Goal: Information Seeking & Learning: Learn about a topic

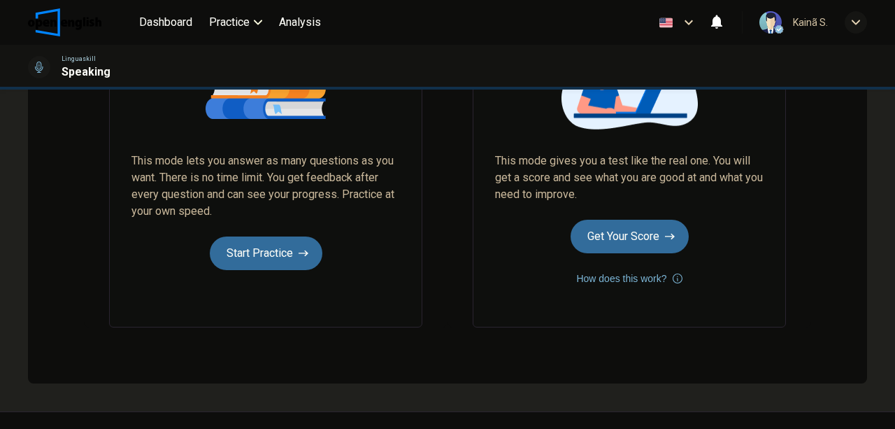
scroll to position [233, 0]
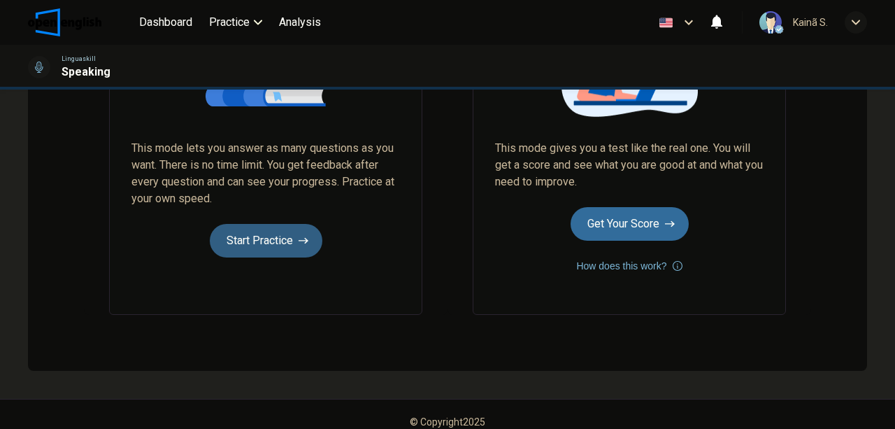
click at [231, 241] on button "Start Practice" at bounding box center [266, 241] width 113 height 34
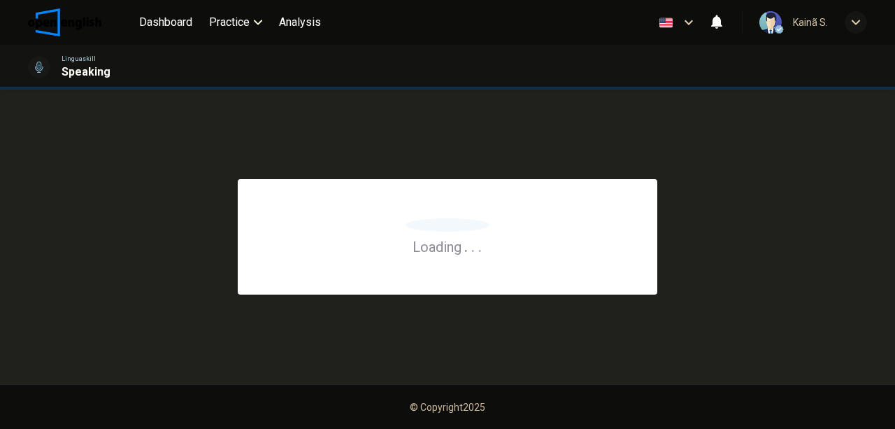
scroll to position [0, 0]
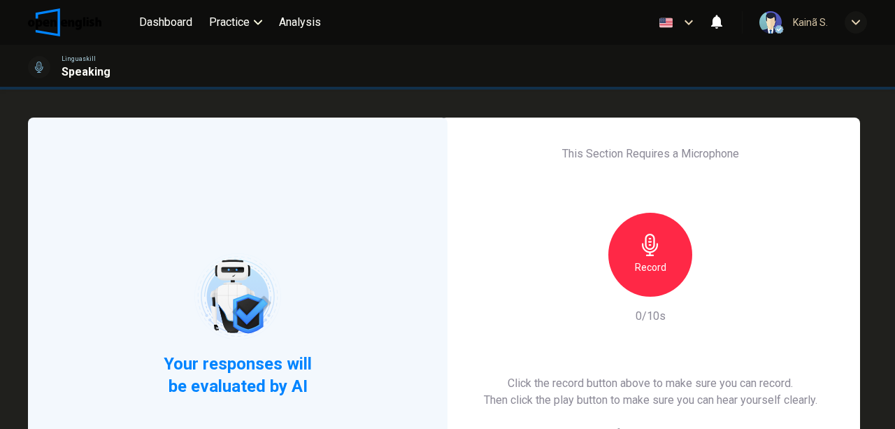
click at [648, 248] on icon "button" at bounding box center [650, 245] width 16 height 22
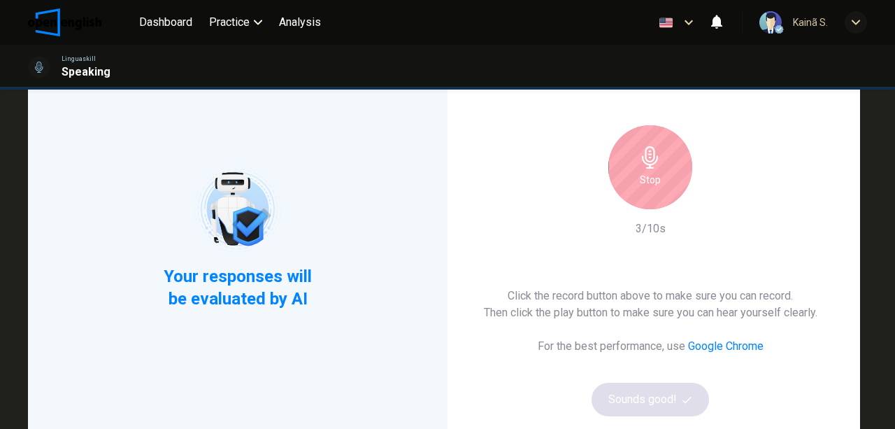
scroll to position [93, 0]
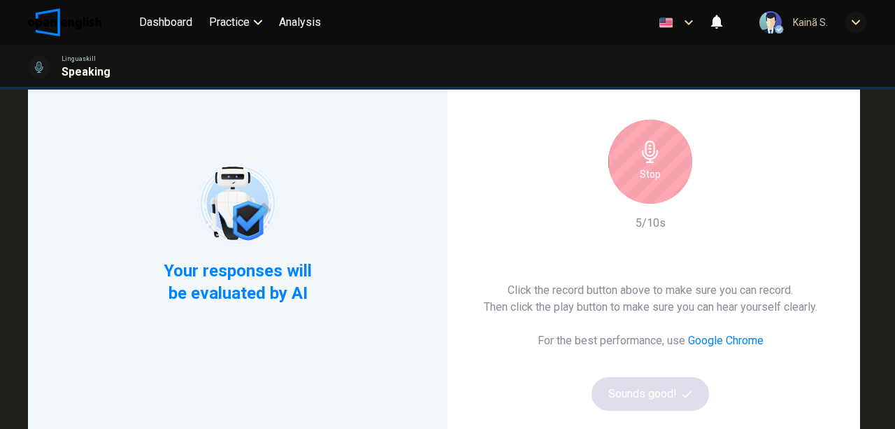
click at [678, 176] on div "Stop" at bounding box center [651, 162] width 84 height 84
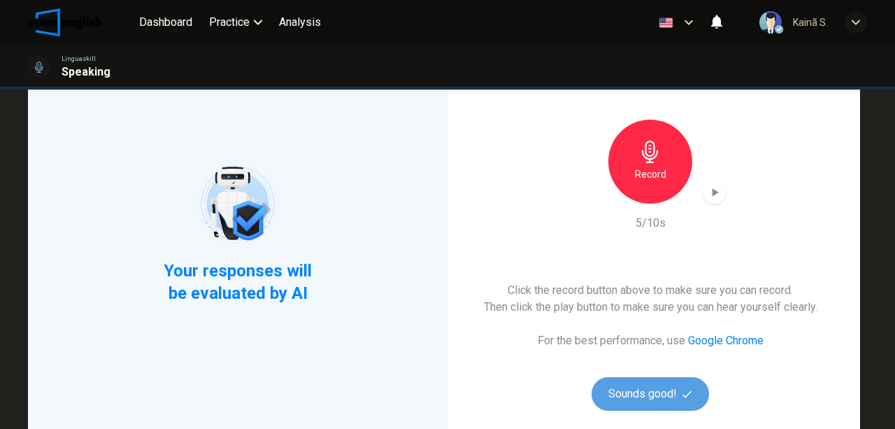
click at [679, 395] on button "Sounds good!" at bounding box center [651, 394] width 118 height 34
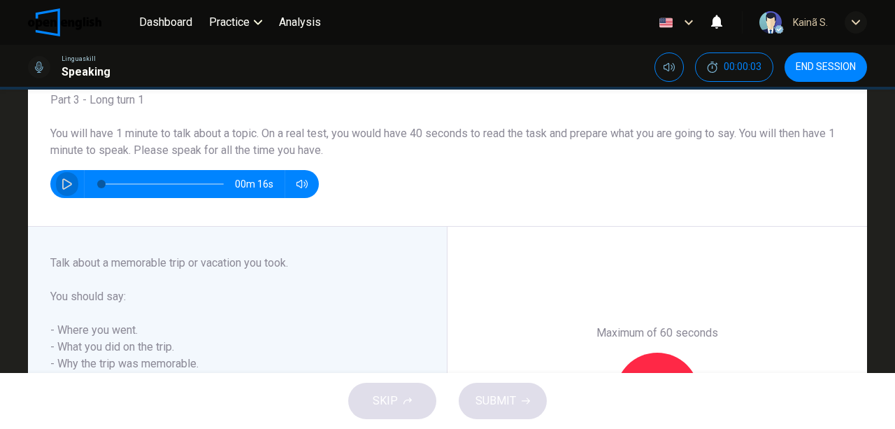
click at [71, 183] on button "button" at bounding box center [67, 184] width 22 height 28
type input "*"
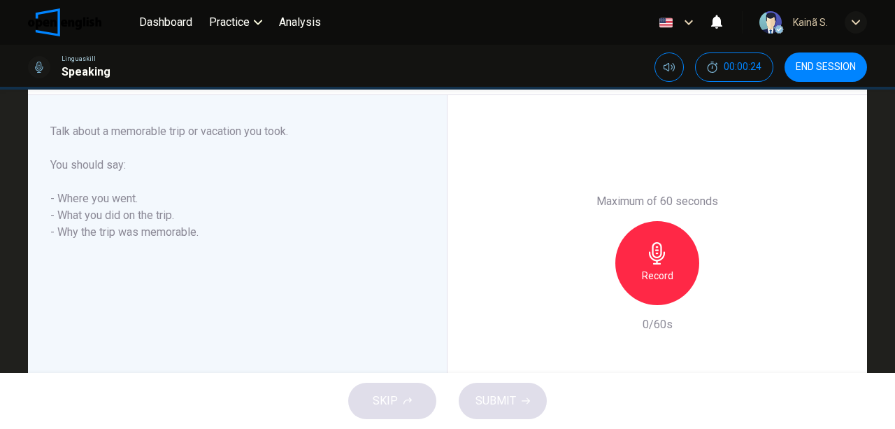
scroll to position [233, 0]
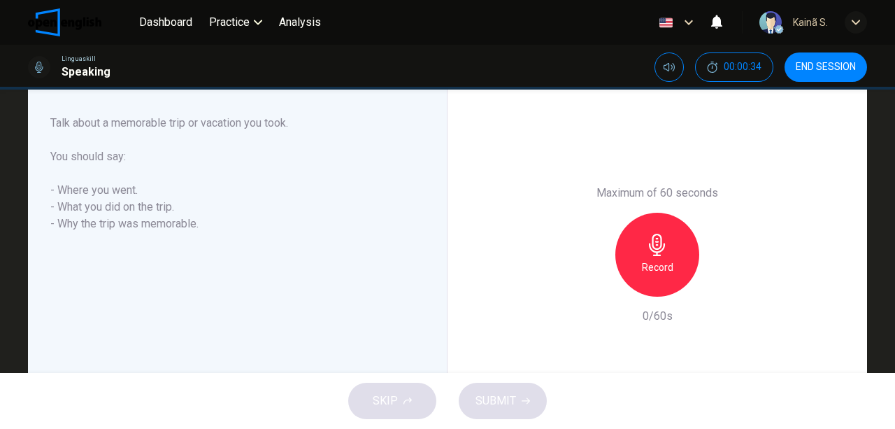
click at [690, 246] on div "Record" at bounding box center [658, 255] width 84 height 84
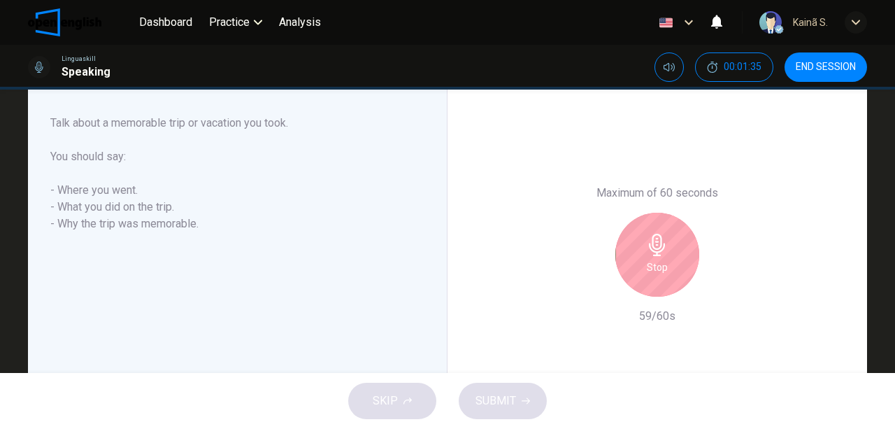
click at [691, 249] on div "Stop" at bounding box center [658, 255] width 84 height 84
click at [653, 239] on icon "button" at bounding box center [657, 245] width 22 height 22
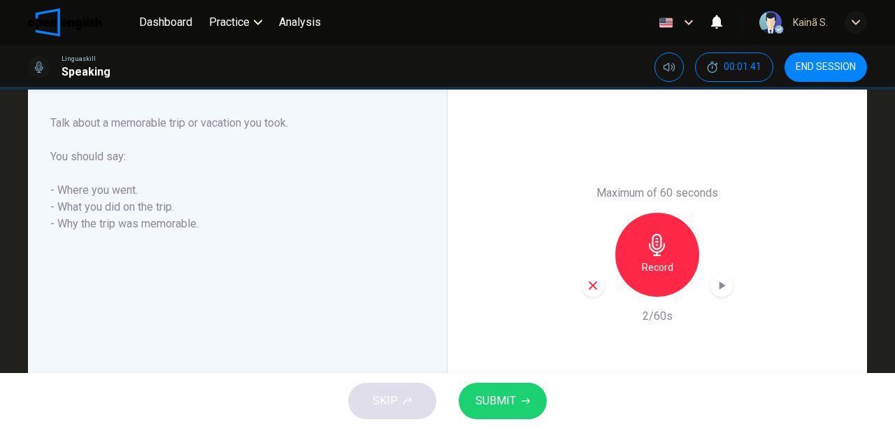
click at [593, 288] on icon "button" at bounding box center [593, 285] width 8 height 8
click at [659, 264] on h6 "Record" at bounding box center [657, 267] width 31 height 17
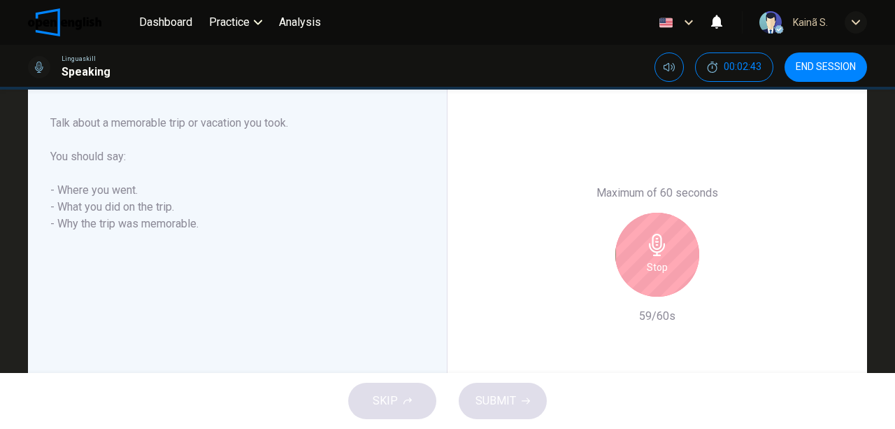
click at [660, 271] on h6 "Stop" at bounding box center [657, 267] width 21 height 17
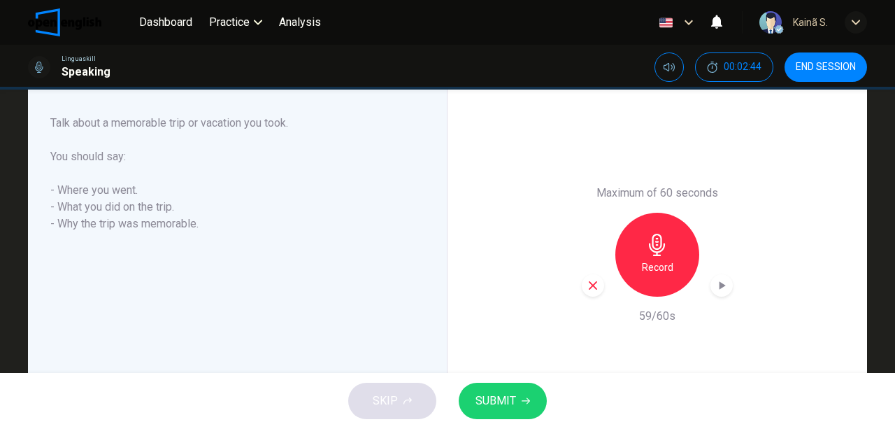
click at [497, 406] on span "SUBMIT" at bounding box center [496, 401] width 41 height 20
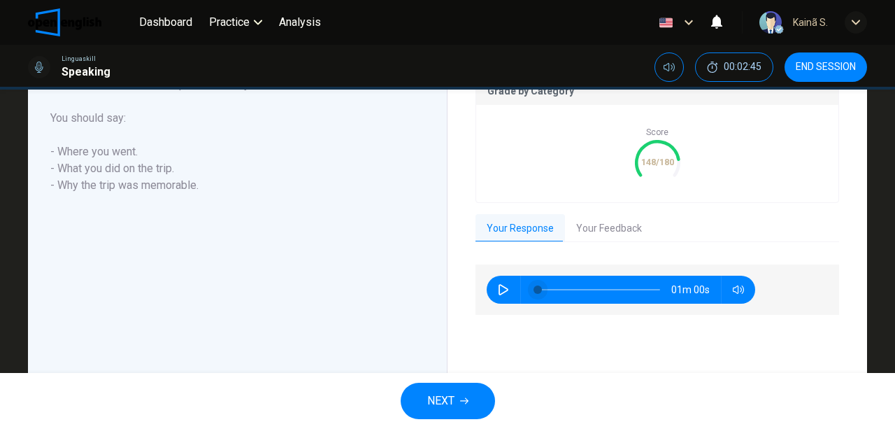
scroll to position [339, 0]
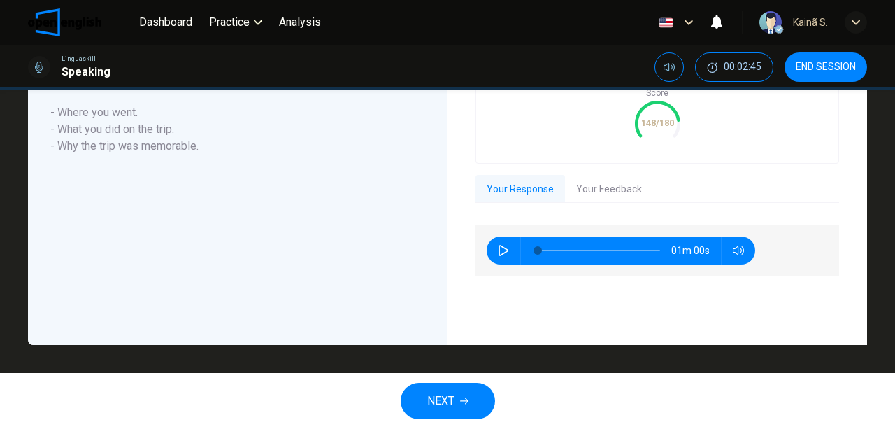
click at [461, 389] on button "NEXT" at bounding box center [448, 401] width 94 height 36
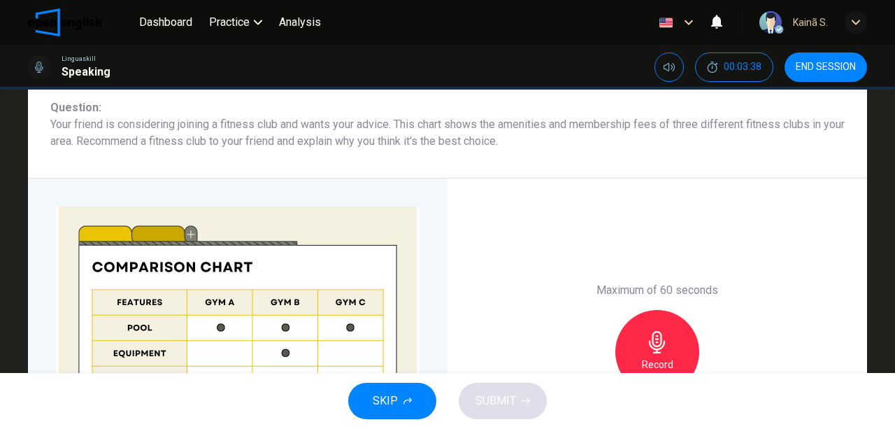
scroll to position [326, 0]
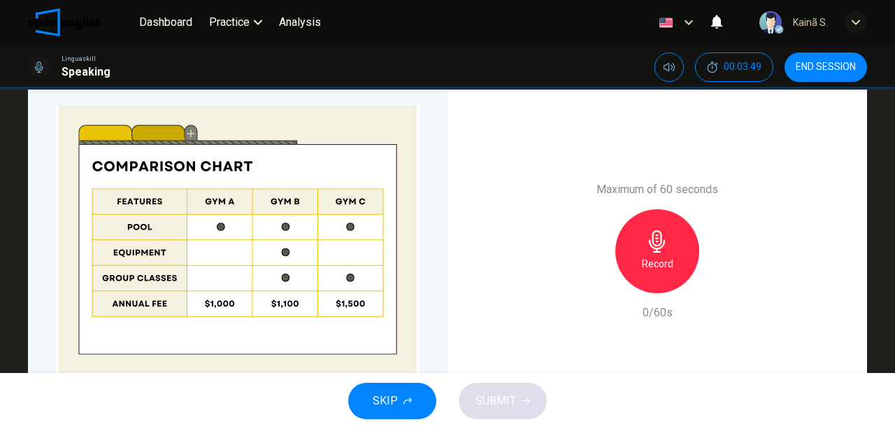
click at [648, 237] on icon "button" at bounding box center [657, 241] width 22 height 22
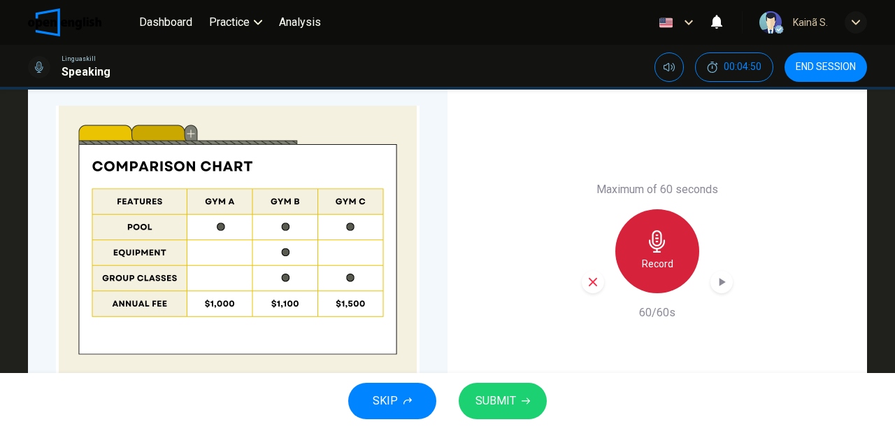
click at [681, 244] on div "Record" at bounding box center [658, 251] width 84 height 84
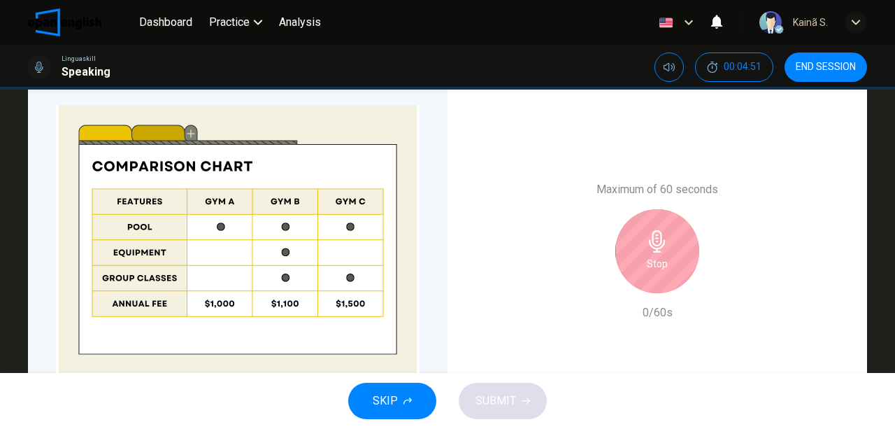
click at [675, 231] on div "Stop" at bounding box center [658, 251] width 84 height 84
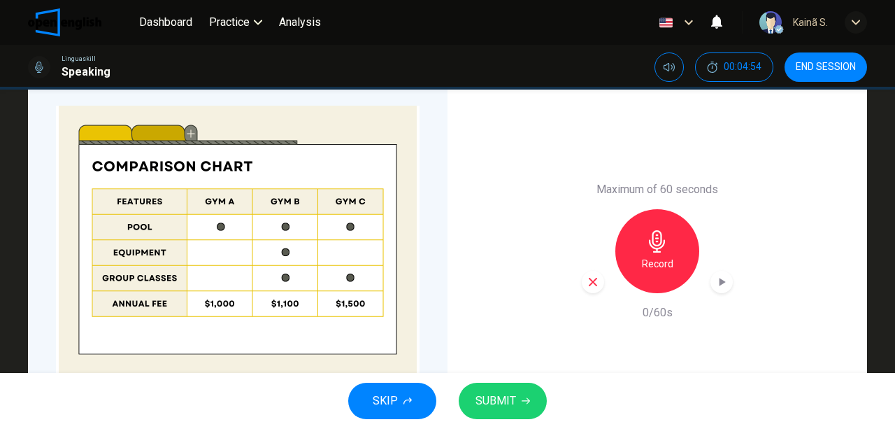
click at [589, 278] on icon "button" at bounding box center [593, 282] width 8 height 8
click at [651, 248] on icon "button" at bounding box center [657, 241] width 16 height 22
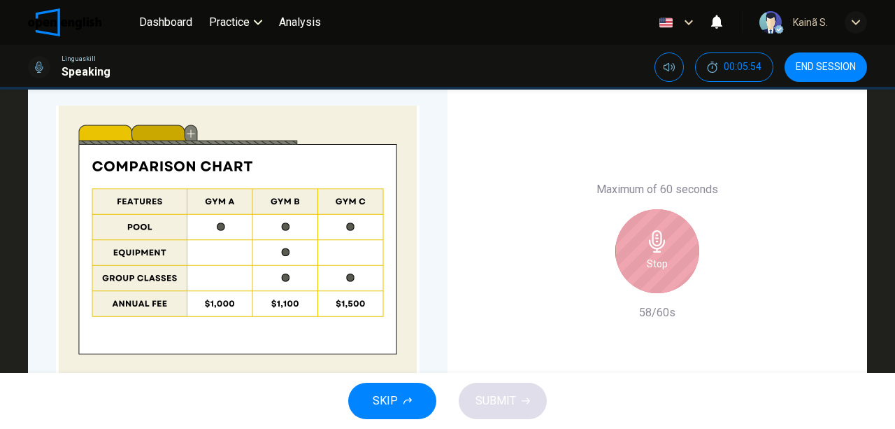
click at [651, 248] on icon "button" at bounding box center [657, 241] width 16 height 22
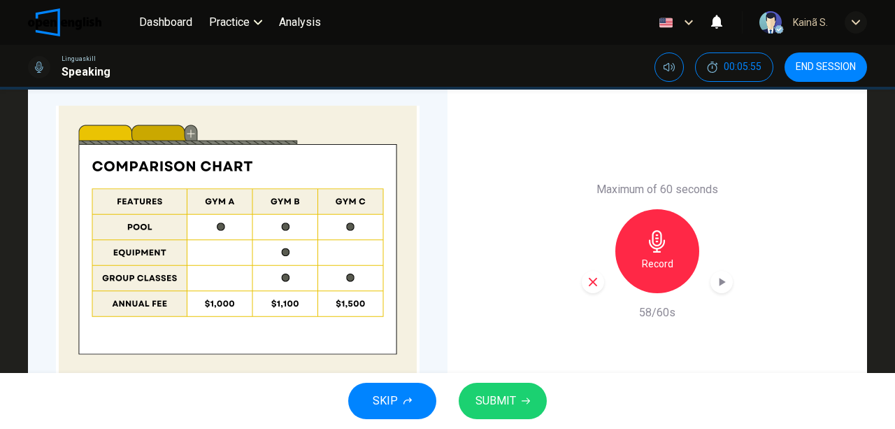
click at [503, 427] on div "SKIP SUBMIT" at bounding box center [447, 401] width 895 height 56
click at [506, 401] on span "SUBMIT" at bounding box center [496, 401] width 41 height 20
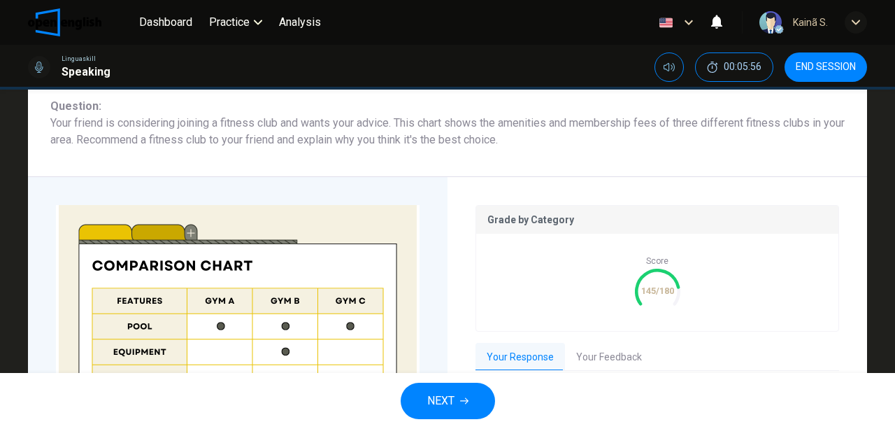
scroll to position [168, 0]
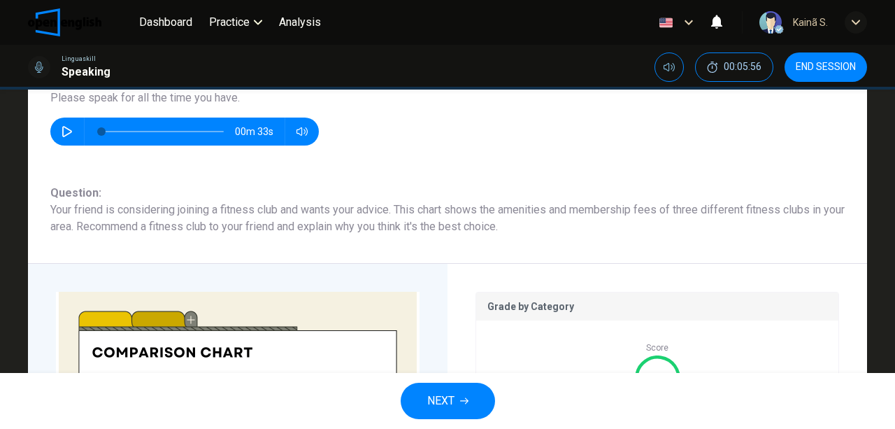
click at [438, 390] on button "NEXT" at bounding box center [448, 401] width 94 height 36
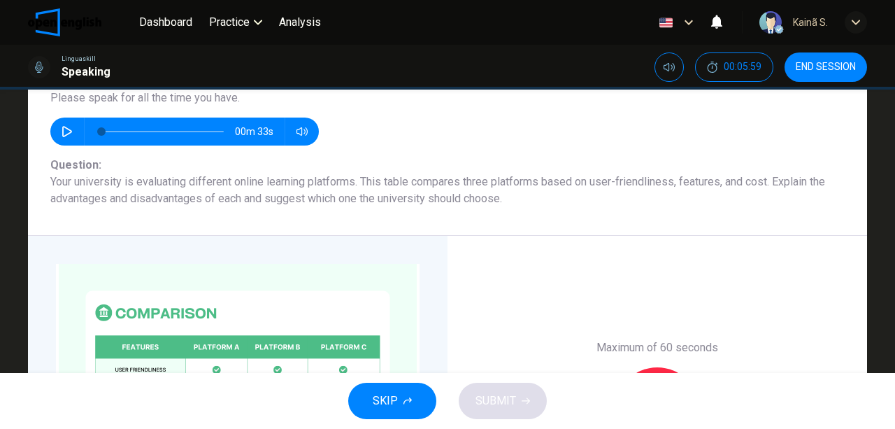
drag, startPoint x: 141, startPoint y: 172, endPoint x: 205, endPoint y: 182, distance: 65.1
click at [205, 182] on div "Question 3 Part 4 - Long turn 2 You will have 1 minute to leave a message for a…" at bounding box center [447, 93] width 839 height 286
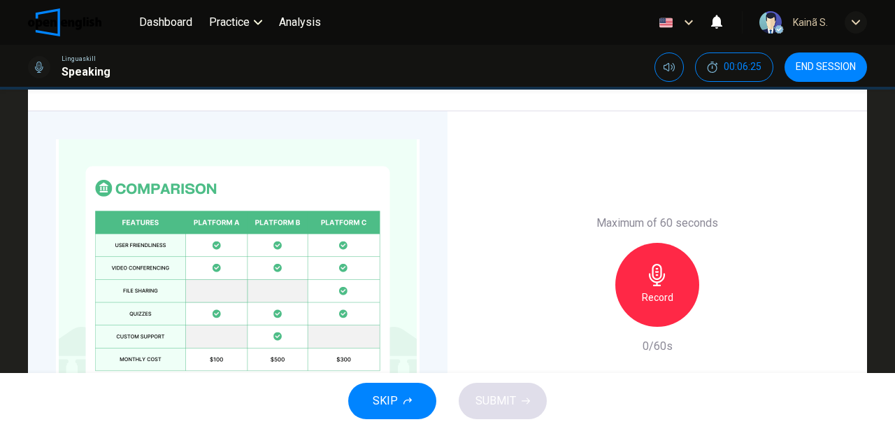
scroll to position [354, 0]
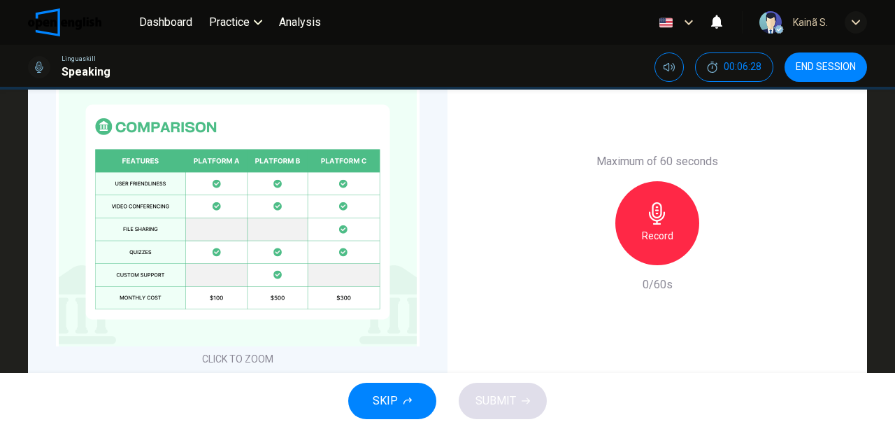
click at [663, 225] on div "Record" at bounding box center [658, 223] width 84 height 84
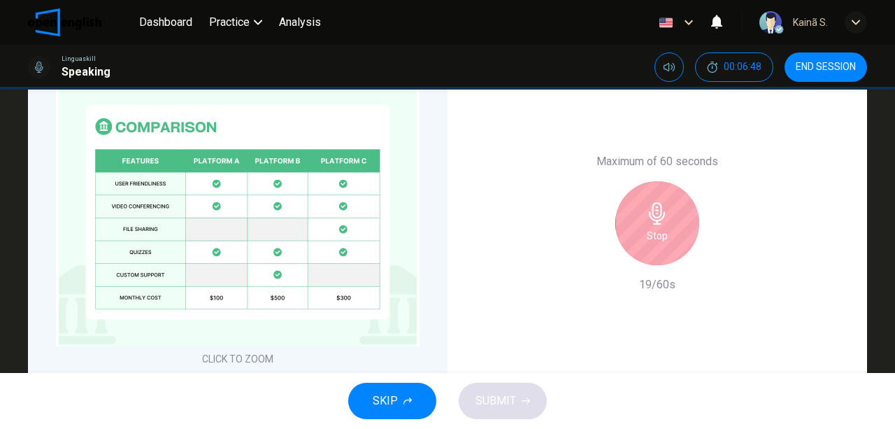
click at [663, 225] on div "Stop" at bounding box center [658, 223] width 84 height 84
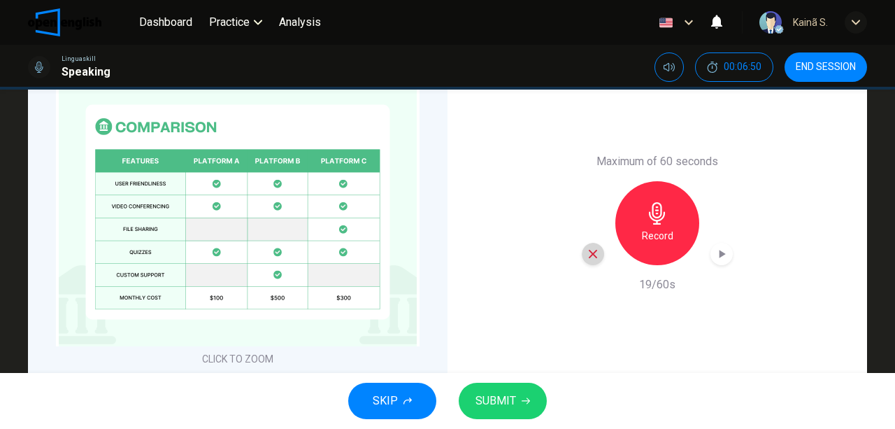
click at [588, 249] on icon "button" at bounding box center [593, 254] width 13 height 13
click at [653, 224] on div "Record" at bounding box center [658, 223] width 84 height 84
click at [521, 388] on button "SUBMIT" at bounding box center [503, 401] width 88 height 36
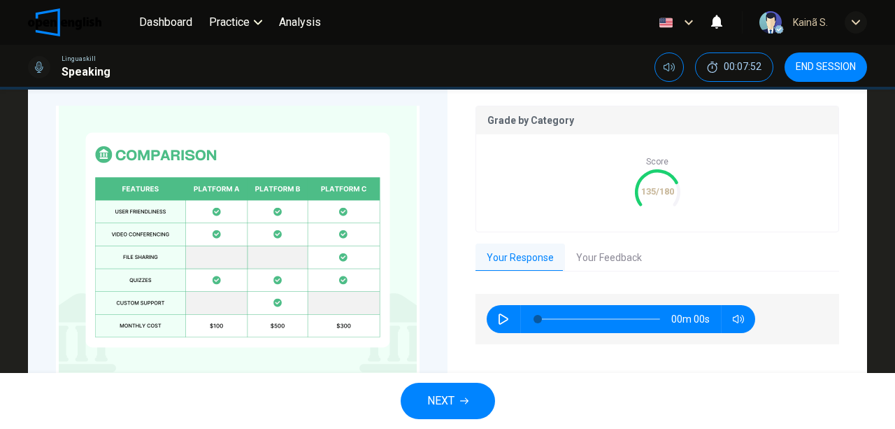
scroll to position [382, 0]
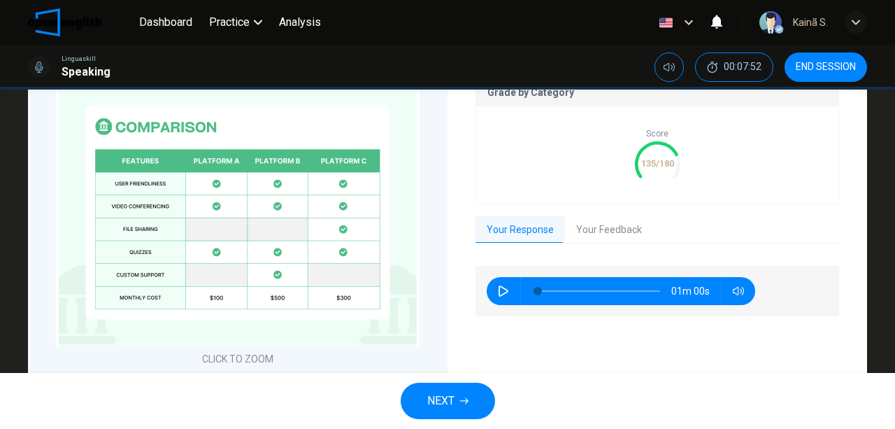
click at [610, 235] on button "Your Feedback" at bounding box center [609, 229] width 88 height 29
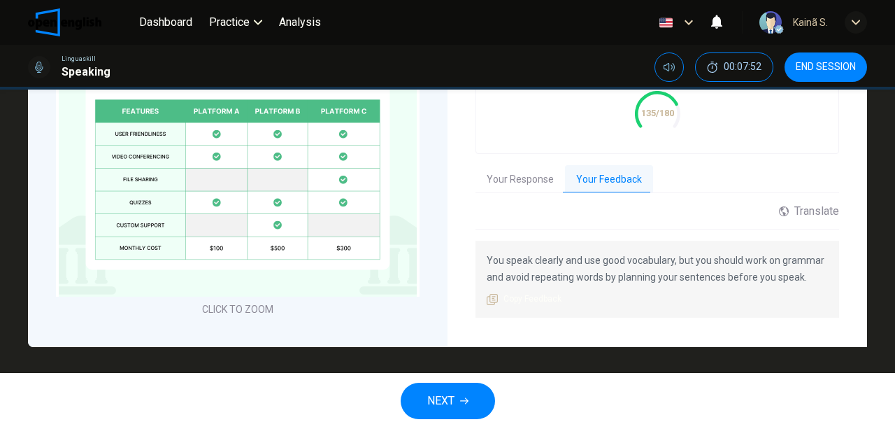
scroll to position [434, 0]
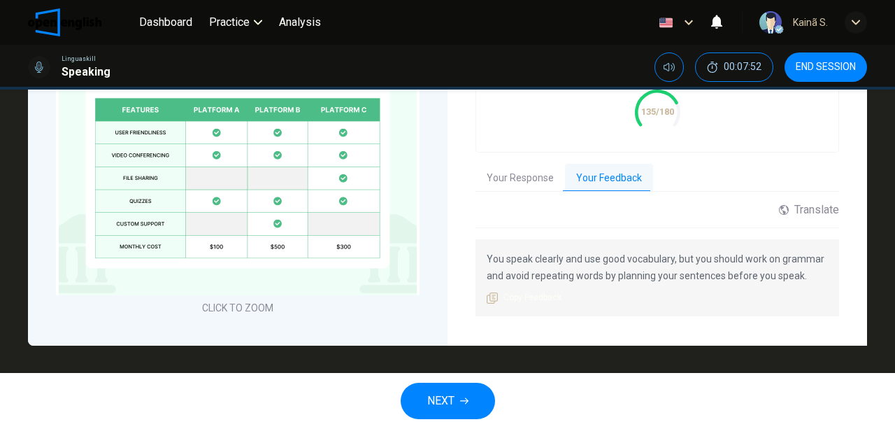
click at [460, 394] on button "NEXT" at bounding box center [448, 401] width 94 height 36
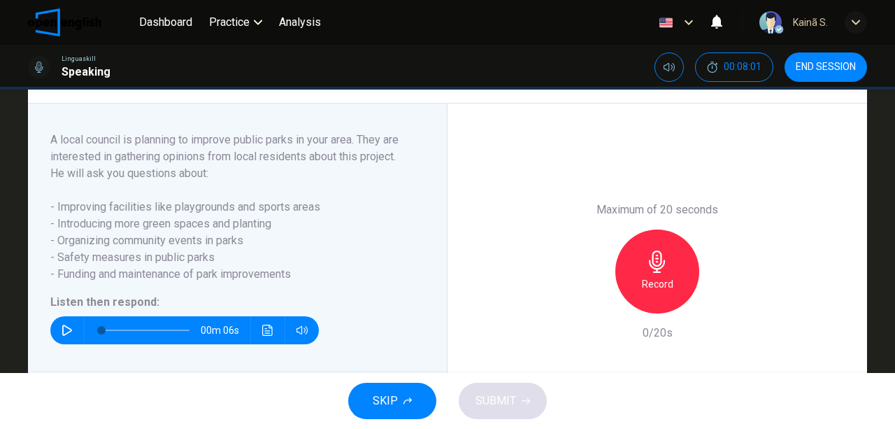
scroll to position [233, 0]
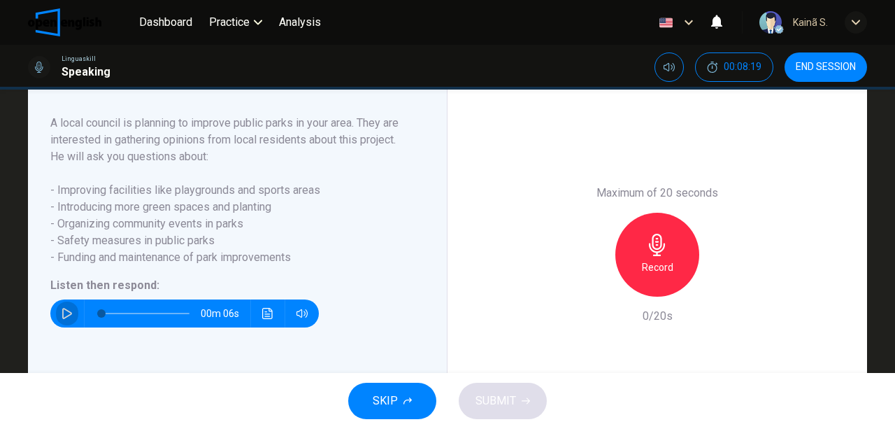
click at [69, 319] on icon "button" at bounding box center [67, 313] width 11 height 11
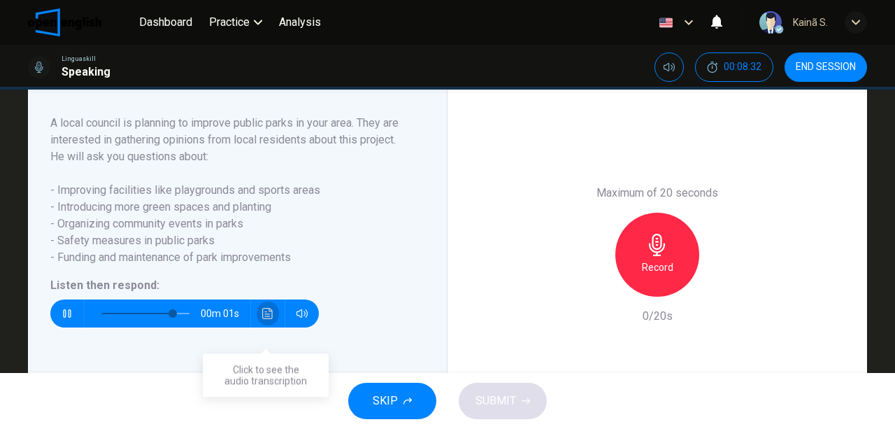
click at [257, 326] on button "Click to see the audio transcription" at bounding box center [268, 313] width 22 height 28
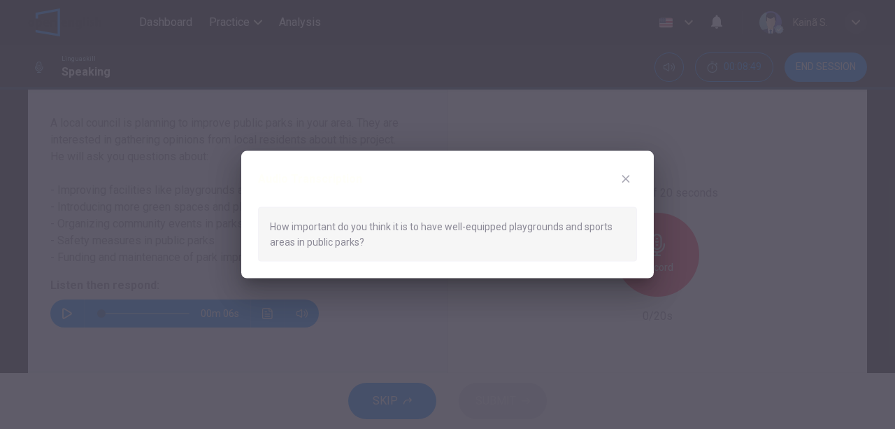
click at [623, 174] on icon "button" at bounding box center [625, 178] width 11 height 11
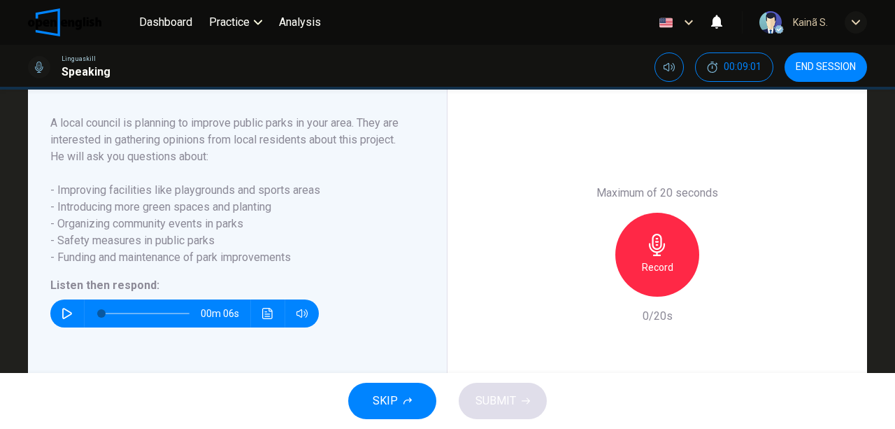
click at [56, 327] on button "button" at bounding box center [67, 313] width 22 height 28
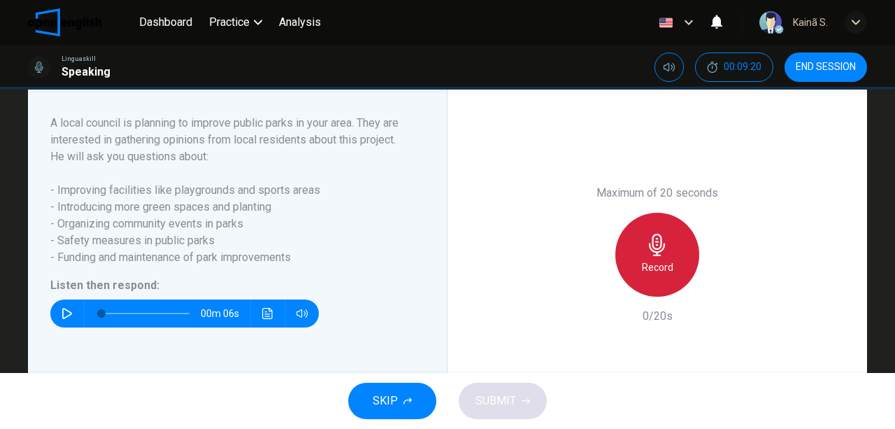
click at [641, 253] on div "Record" at bounding box center [658, 255] width 84 height 84
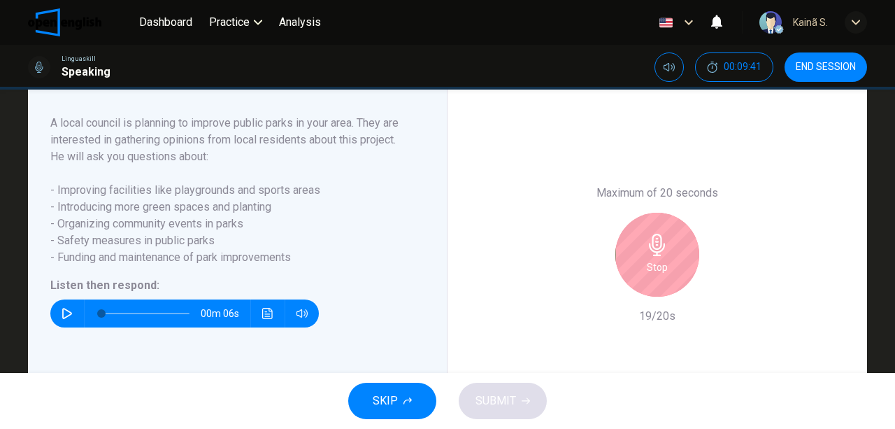
click at [673, 265] on div "Stop" at bounding box center [658, 255] width 84 height 84
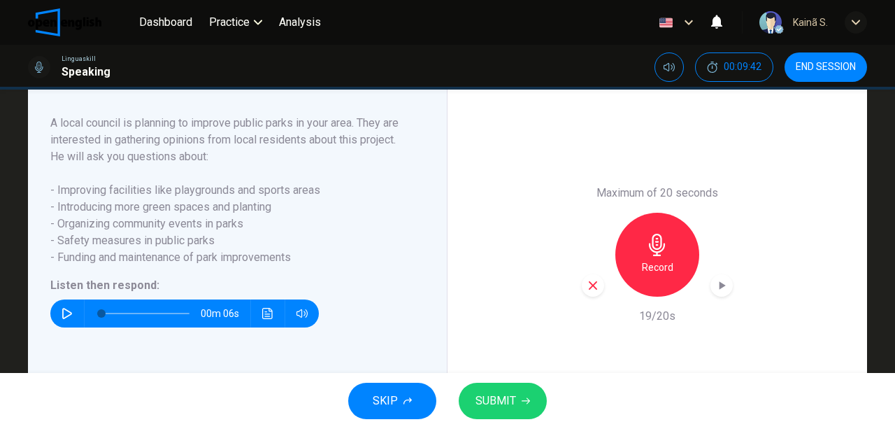
click at [494, 409] on span "SUBMIT" at bounding box center [496, 401] width 41 height 20
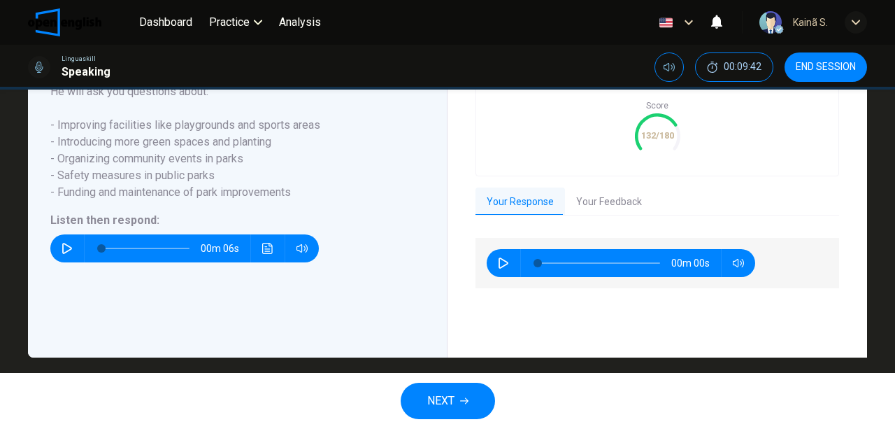
scroll to position [354, 0]
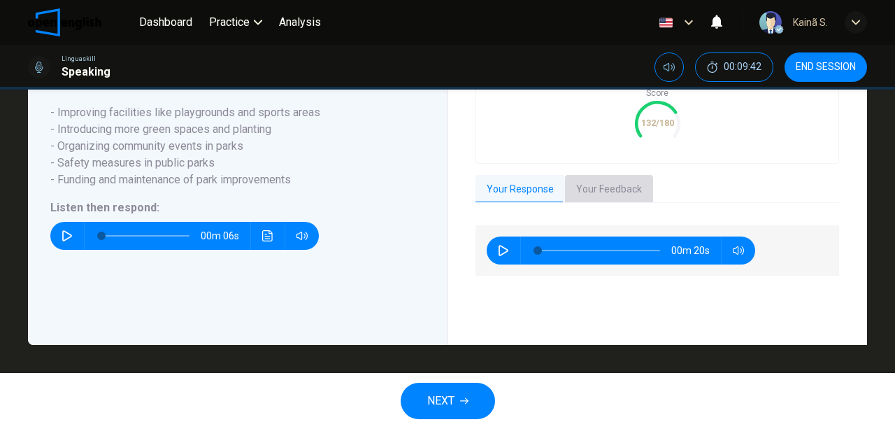
click at [582, 193] on button "Your Feedback" at bounding box center [609, 189] width 88 height 29
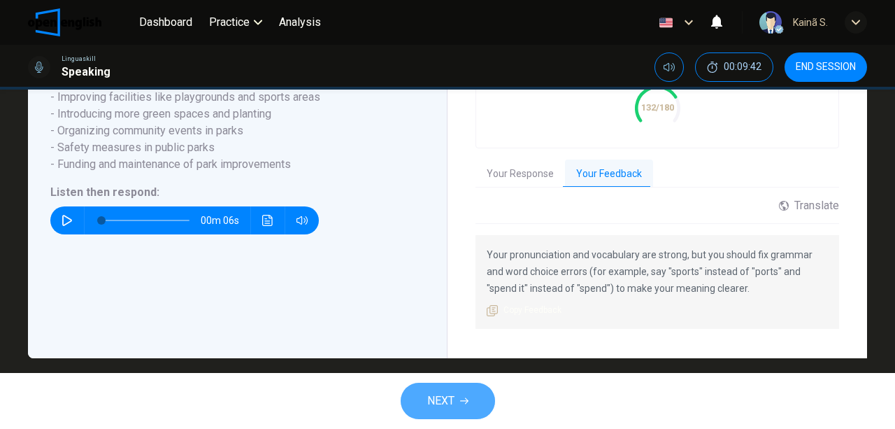
click at [436, 383] on button "NEXT" at bounding box center [448, 401] width 94 height 36
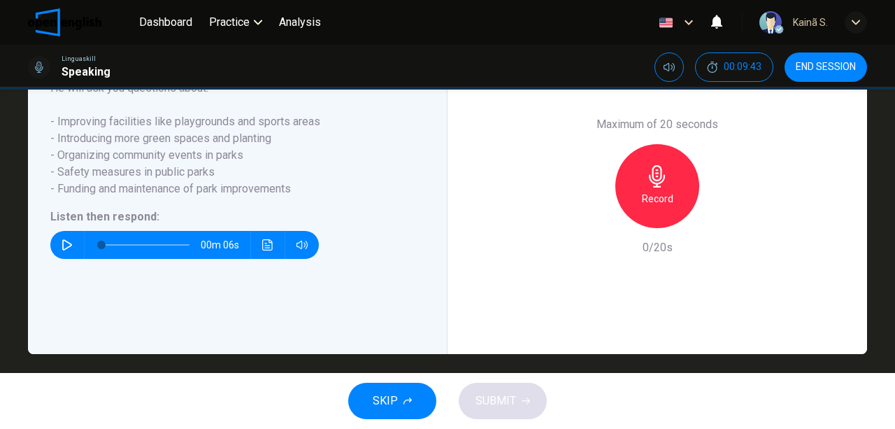
scroll to position [280, 0]
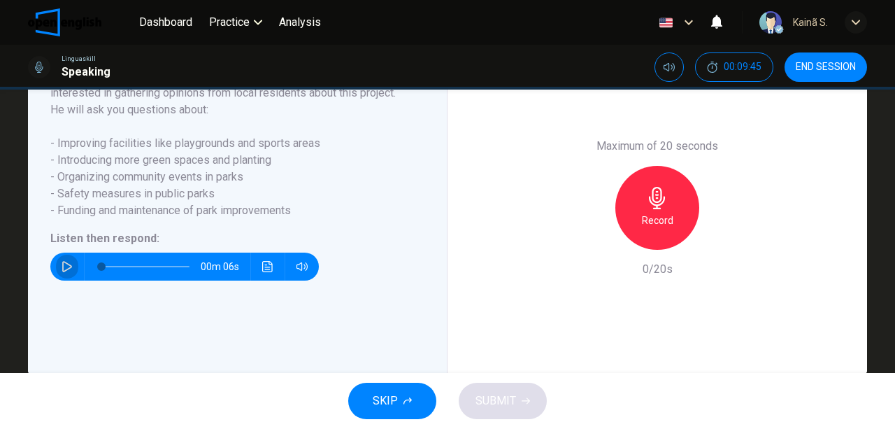
click at [59, 281] on button "button" at bounding box center [67, 267] width 22 height 28
click at [669, 229] on h6 "Record" at bounding box center [657, 220] width 31 height 17
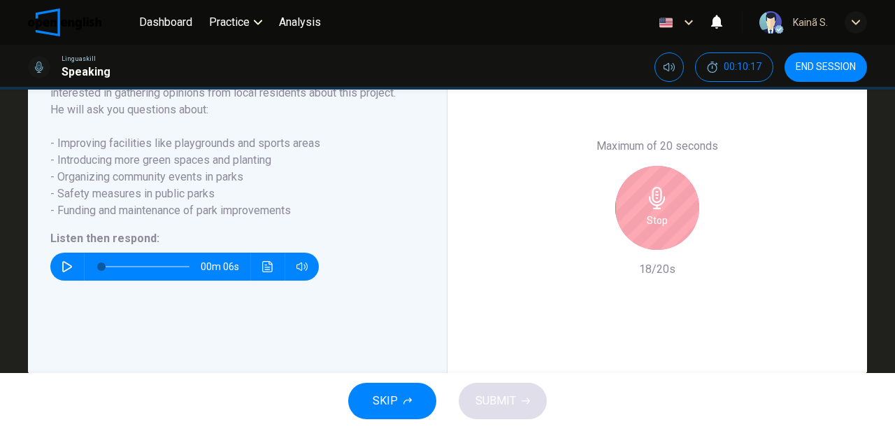
click at [667, 248] on div "Stop" at bounding box center [658, 208] width 84 height 84
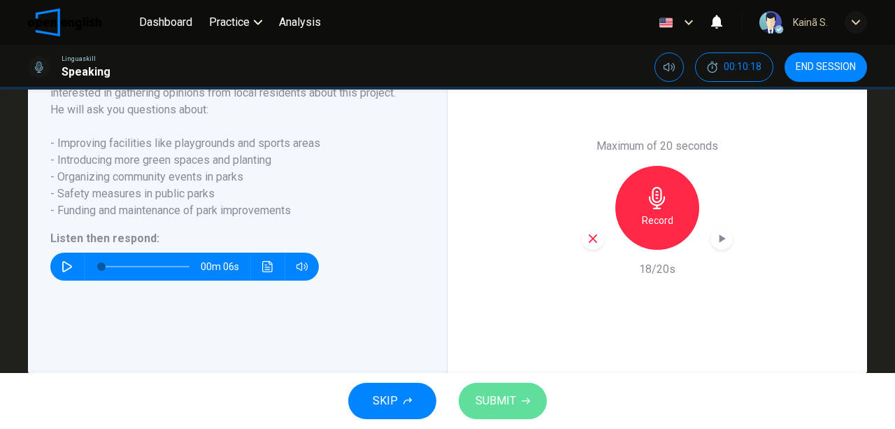
click at [511, 402] on span "SUBMIT" at bounding box center [496, 401] width 41 height 20
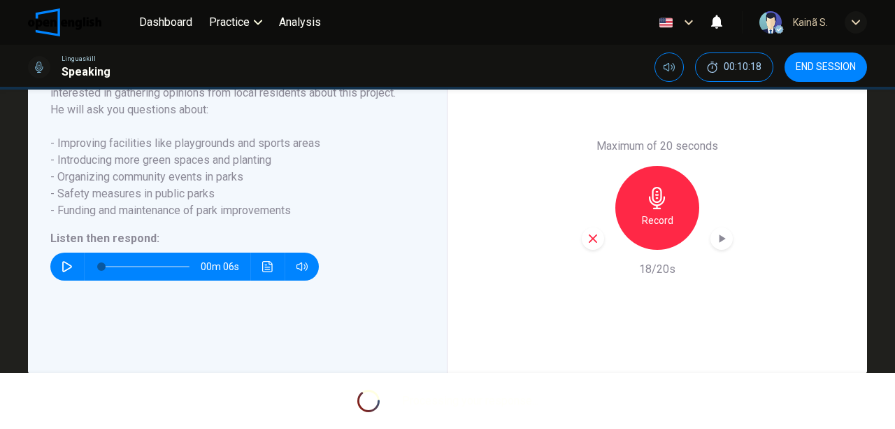
scroll to position [308, 0]
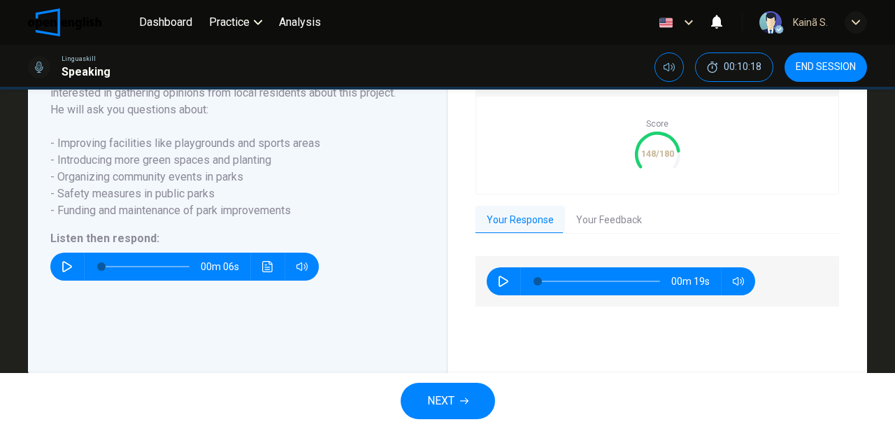
drag, startPoint x: 677, startPoint y: 262, endPoint x: 661, endPoint y: 256, distance: 17.0
click at [677, 262] on div "00m 19s" at bounding box center [658, 296] width 364 height 103
click at [625, 235] on button "Your Feedback" at bounding box center [609, 220] width 88 height 29
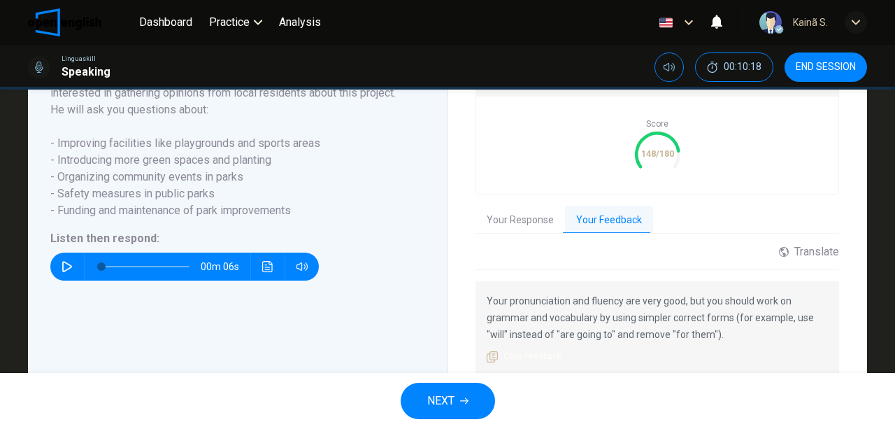
scroll to position [383, 0]
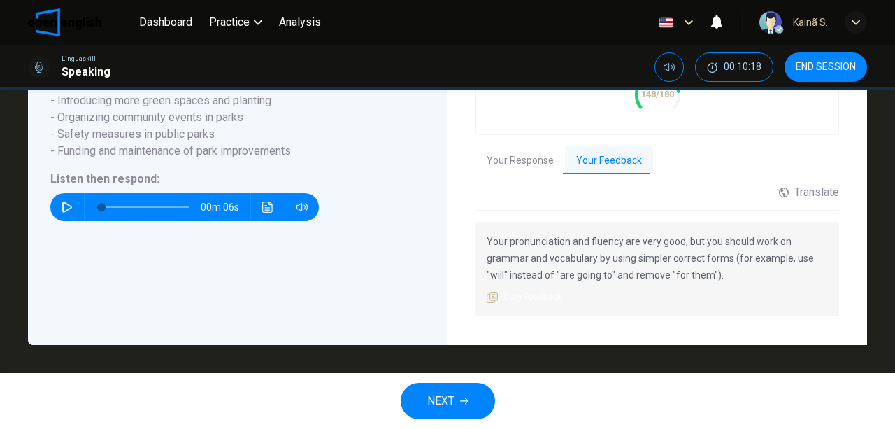
click at [457, 402] on button "NEXT" at bounding box center [448, 401] width 94 height 36
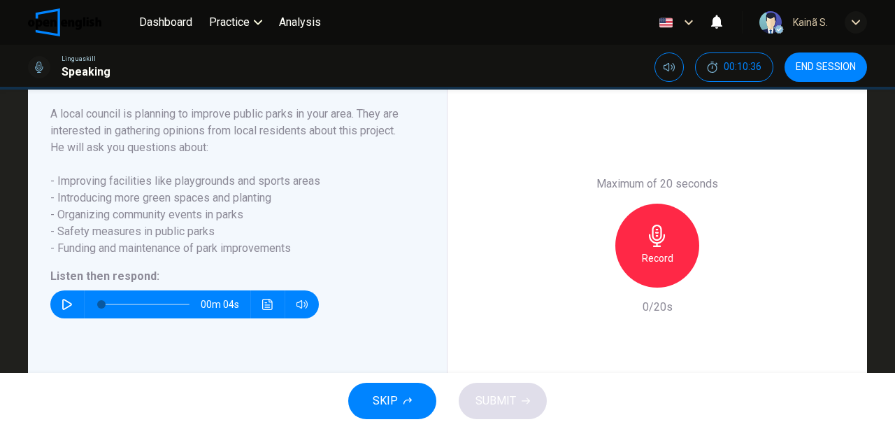
scroll to position [234, 0]
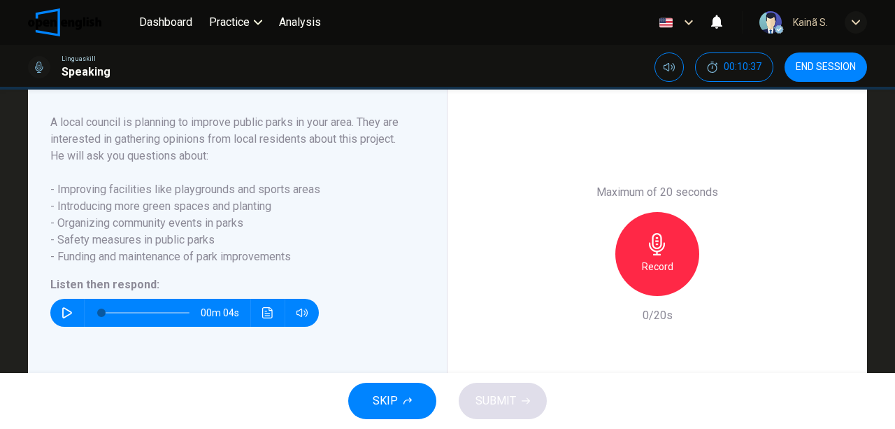
click at [71, 327] on button "button" at bounding box center [67, 313] width 22 height 28
click at [62, 318] on icon "button" at bounding box center [67, 312] width 11 height 11
click at [71, 327] on button "button" at bounding box center [67, 313] width 22 height 28
click at [635, 294] on div "Record" at bounding box center [658, 254] width 84 height 84
click at [502, 397] on span "SUBMIT" at bounding box center [496, 401] width 41 height 20
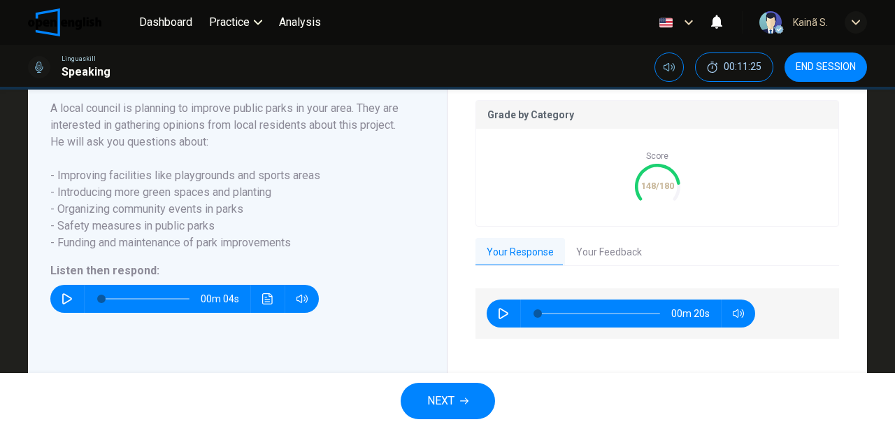
scroll to position [355, 0]
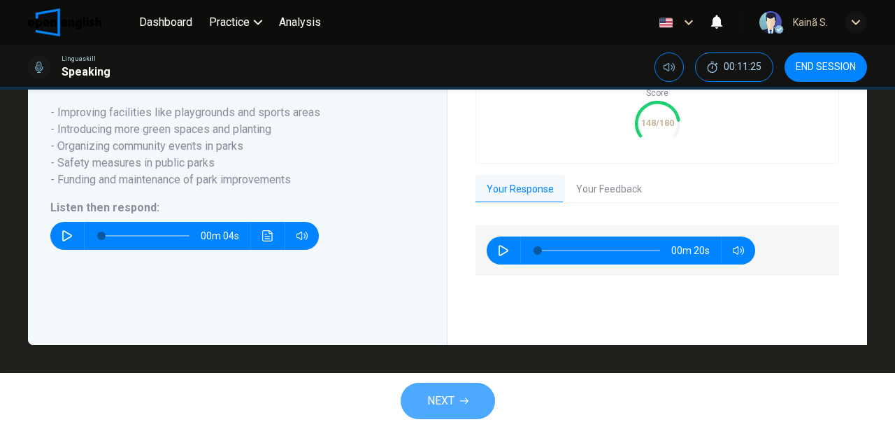
click at [439, 392] on span "NEXT" at bounding box center [440, 401] width 27 height 20
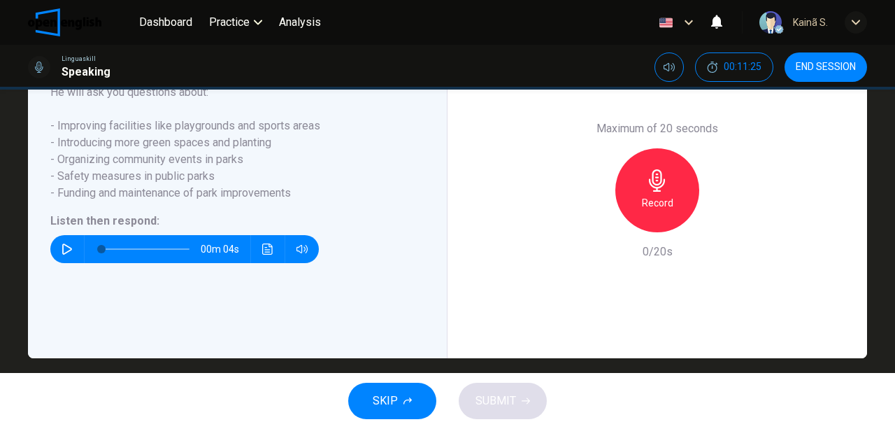
scroll to position [281, 0]
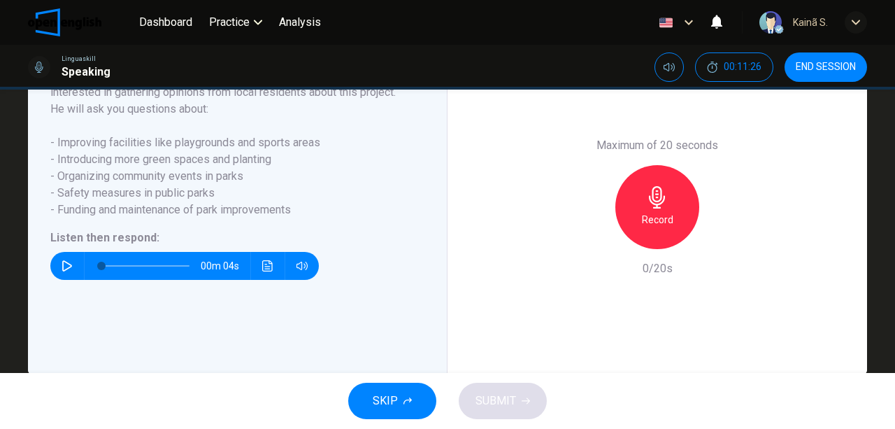
click at [62, 271] on icon "button" at bounding box center [67, 265] width 11 height 11
click at [66, 271] on icon "button" at bounding box center [67, 265] width 11 height 11
click at [67, 271] on icon "button" at bounding box center [67, 265] width 11 height 11
click at [654, 226] on div "Record" at bounding box center [658, 207] width 84 height 84
click at [501, 395] on span "SUBMIT" at bounding box center [496, 401] width 41 height 20
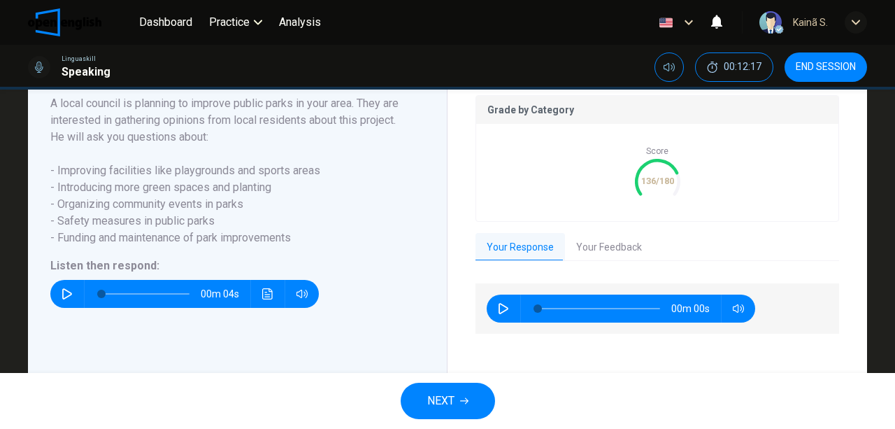
scroll to position [308, 0]
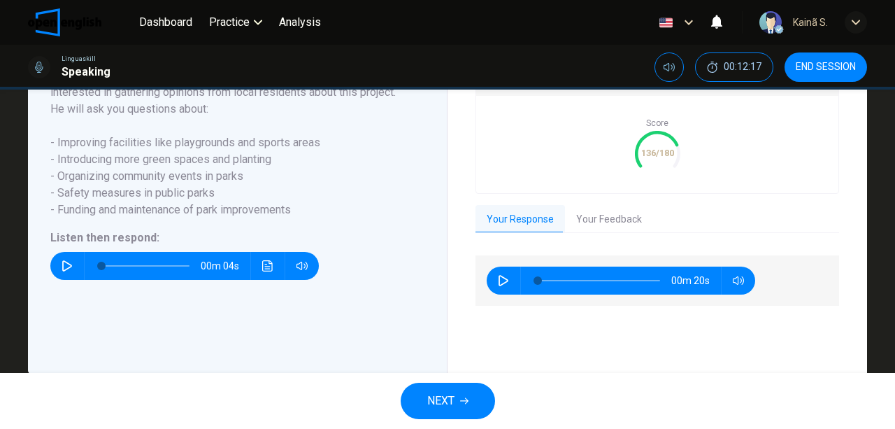
click at [456, 402] on button "NEXT" at bounding box center [448, 401] width 94 height 36
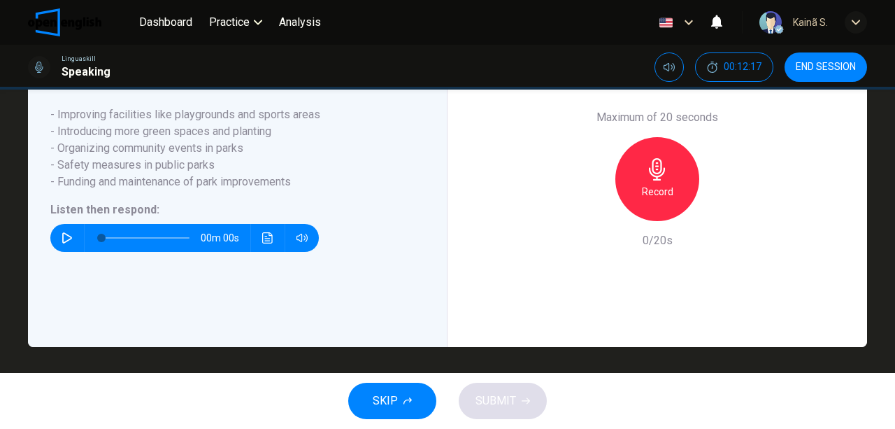
scroll to position [281, 0]
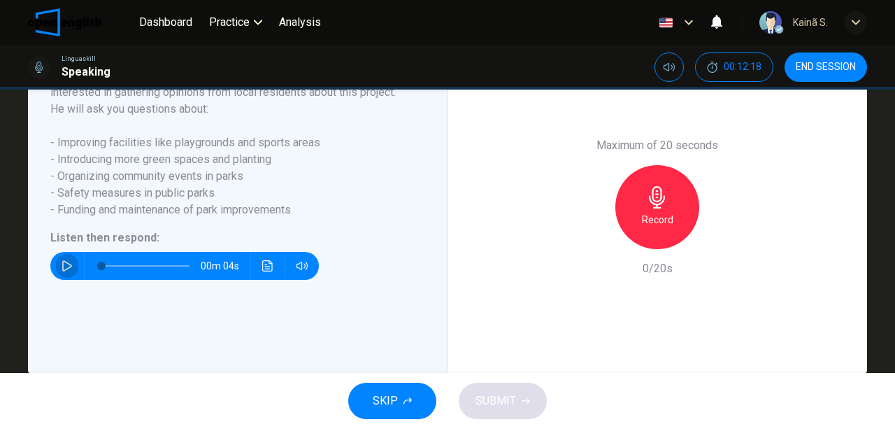
click at [64, 271] on icon "button" at bounding box center [67, 265] width 11 height 11
type input "*"
click at [634, 229] on div "Record" at bounding box center [658, 207] width 84 height 84
click at [502, 403] on span "SUBMIT" at bounding box center [496, 401] width 41 height 20
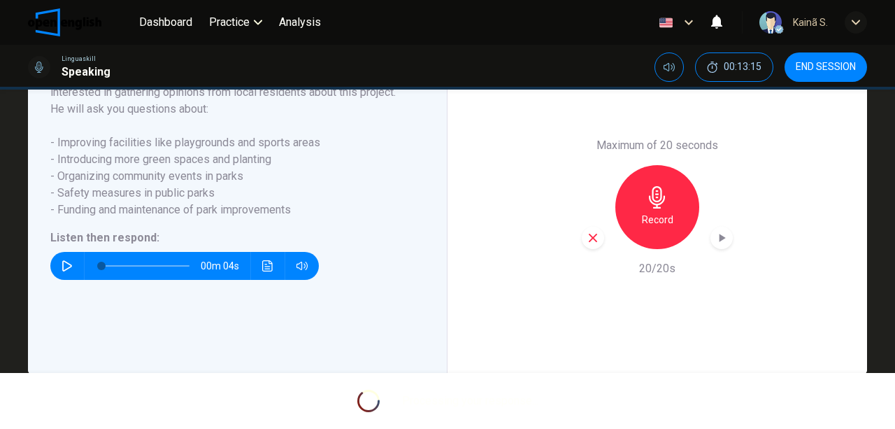
scroll to position [308, 0]
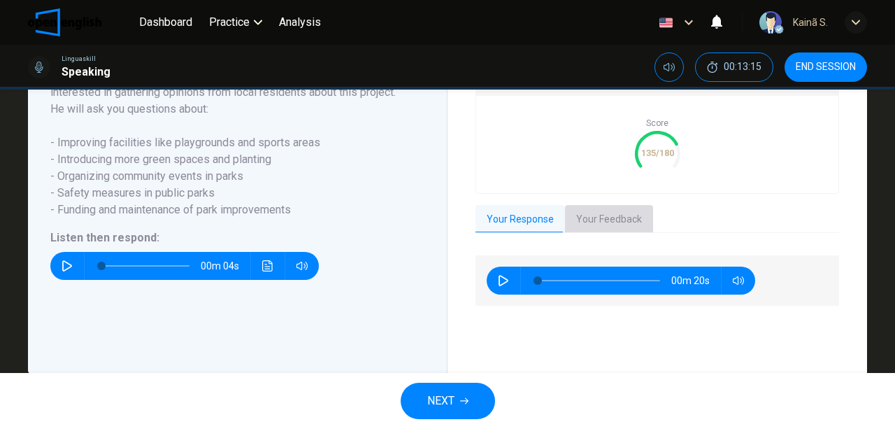
click at [589, 227] on button "Your Feedback" at bounding box center [609, 219] width 88 height 29
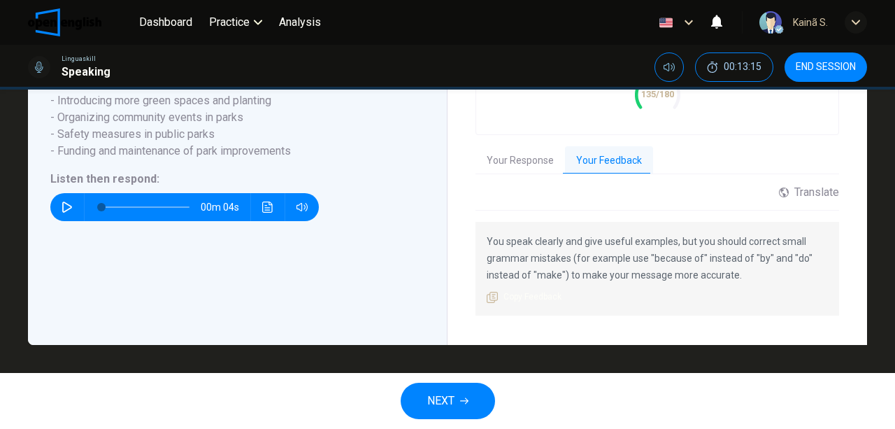
scroll to position [150, 0]
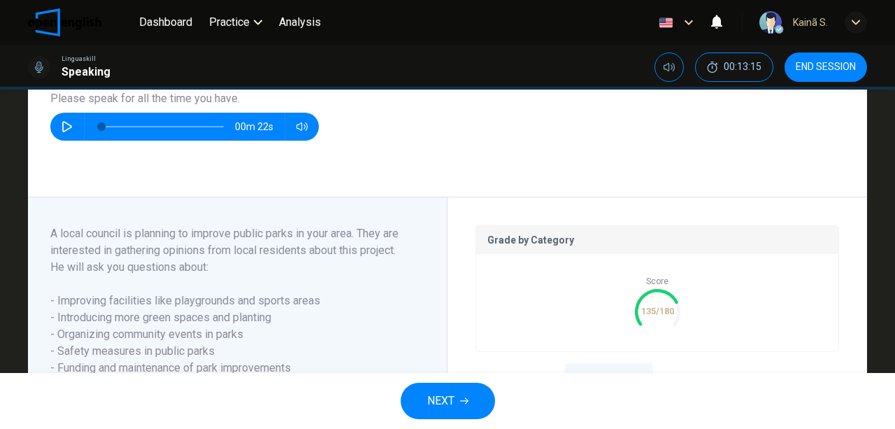
click at [832, 74] on button "END SESSION" at bounding box center [826, 66] width 83 height 29
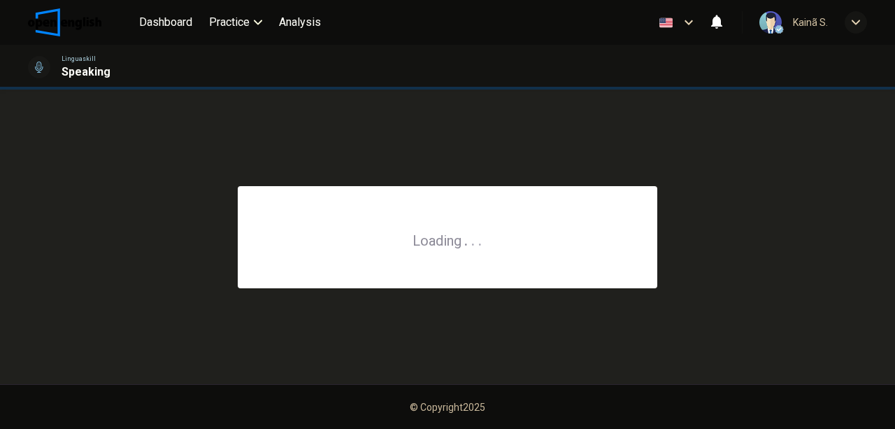
scroll to position [0, 0]
